Goal: Task Accomplishment & Management: Use online tool/utility

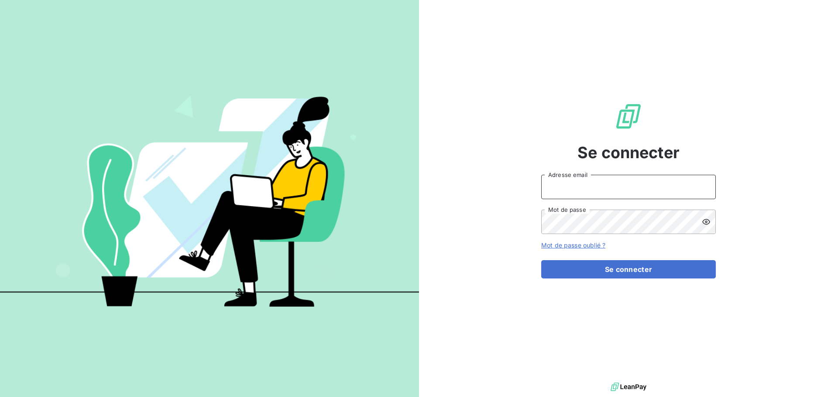
type input "[EMAIL_ADDRESS][DOMAIN_NAME]"
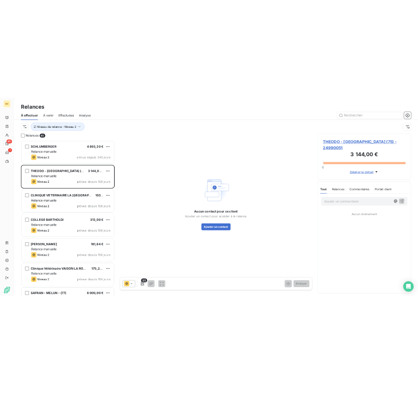
scroll to position [305, 181]
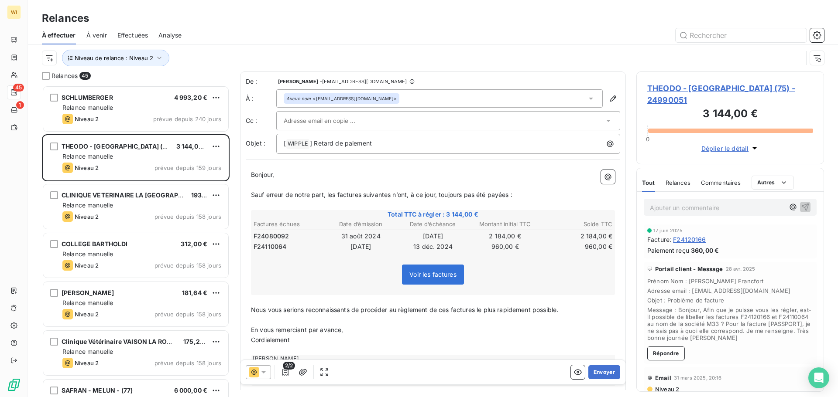
click at [89, 8] on div "Relances À effectuer À venir Effectuées Analyse Niveau de relance : Niveau 2" at bounding box center [433, 36] width 810 height 72
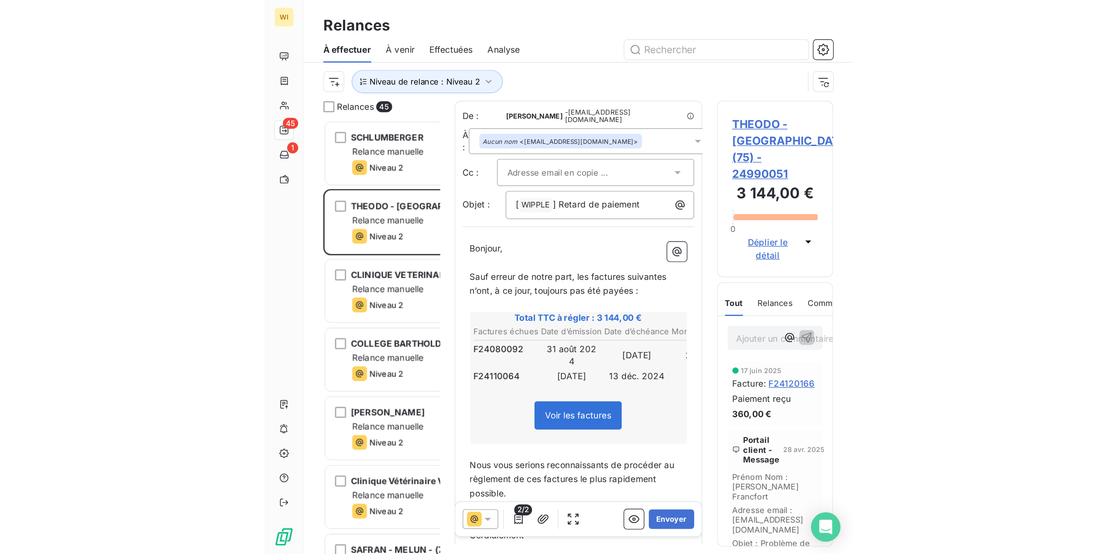
scroll to position [462, 251]
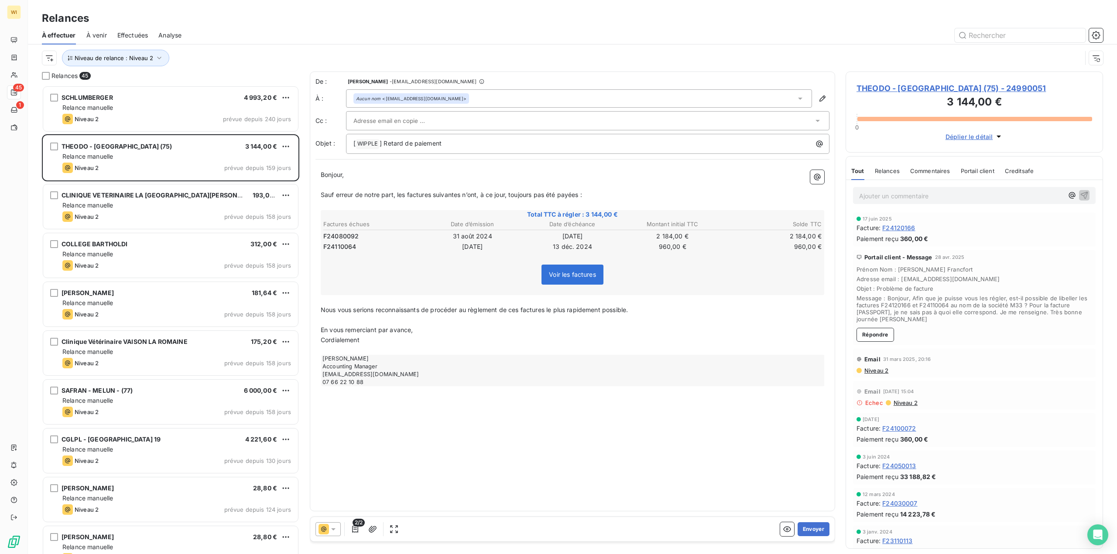
click at [837, 92] on span "THEODO - [GEOGRAPHIC_DATA] (75) - 24990051" at bounding box center [974, 88] width 236 height 12
